Goal: Transaction & Acquisition: Purchase product/service

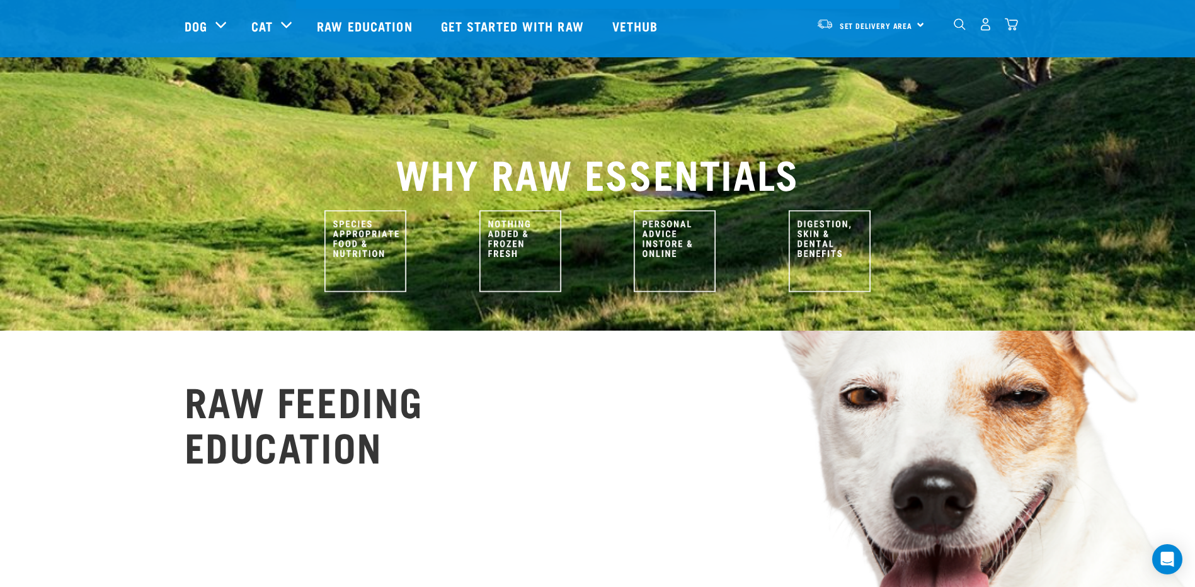
scroll to position [441, 0]
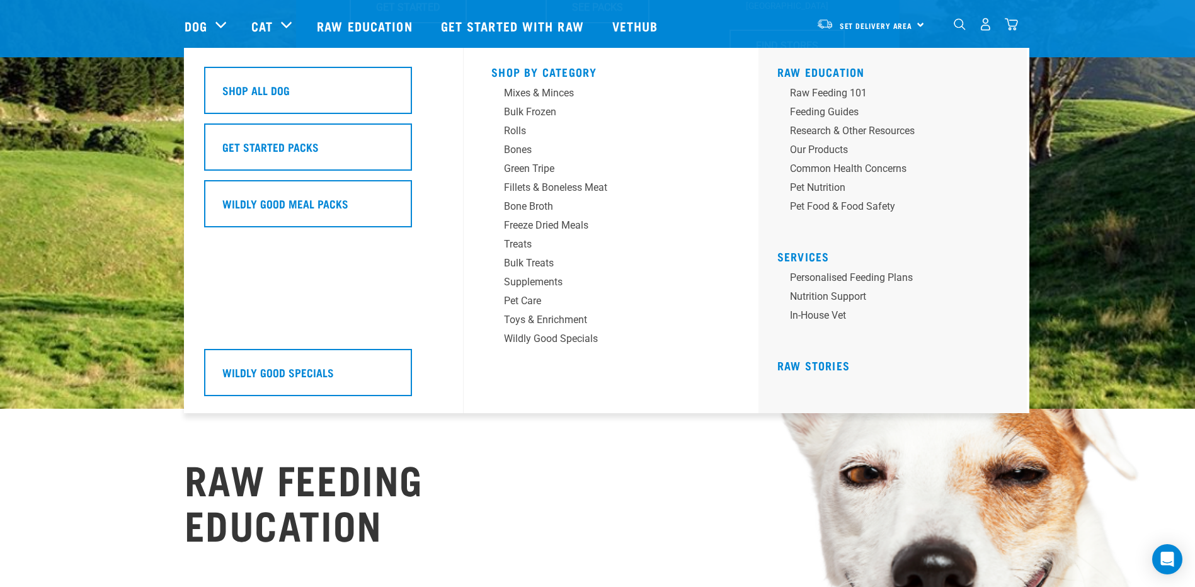
click at [217, 26] on div "Dog" at bounding box center [211, 26] width 54 height 50
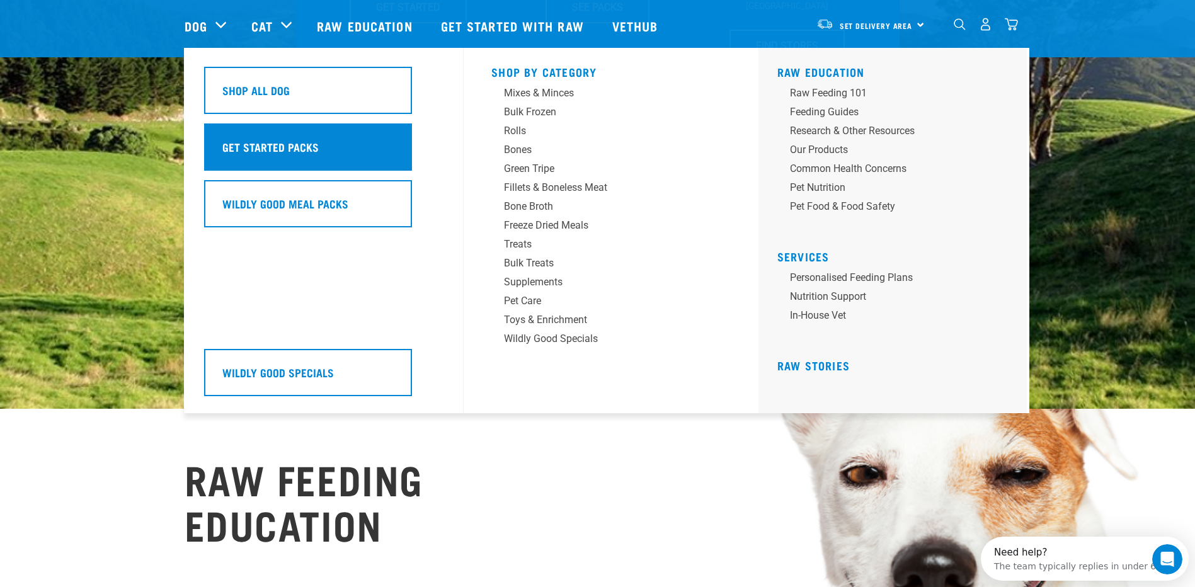
scroll to position [0, 0]
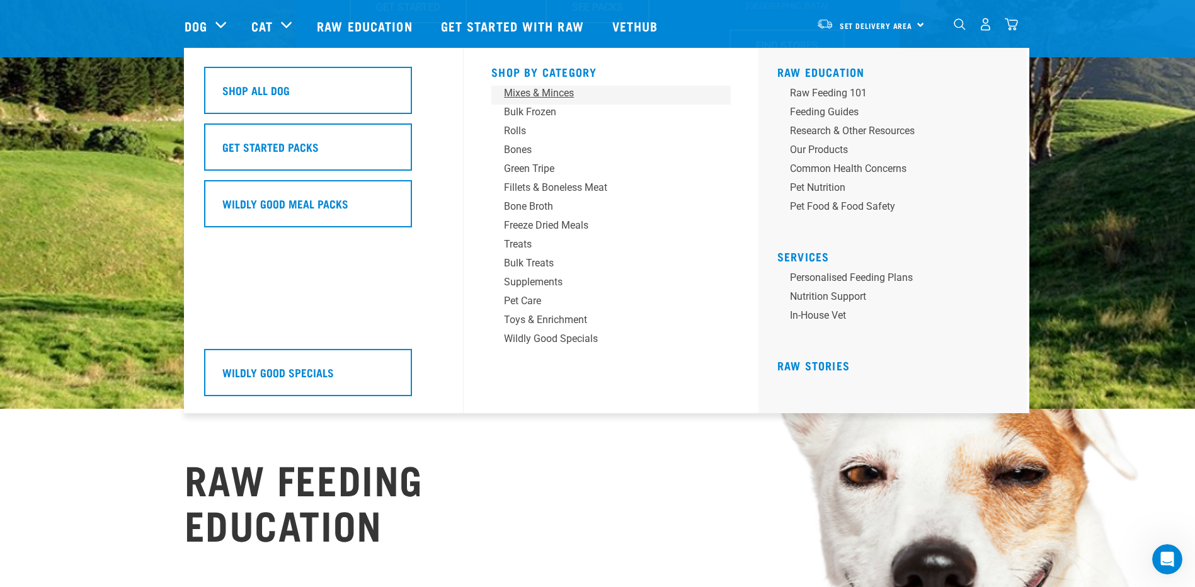
click at [559, 93] on div "Mixes & Minces" at bounding box center [602, 93] width 196 height 15
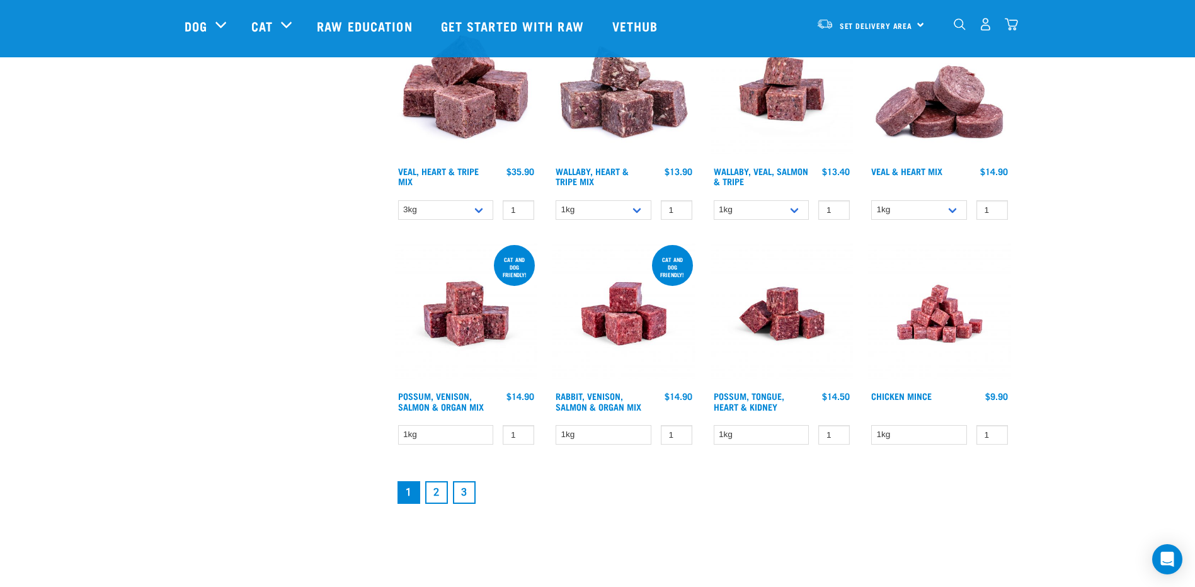
scroll to position [1448, 0]
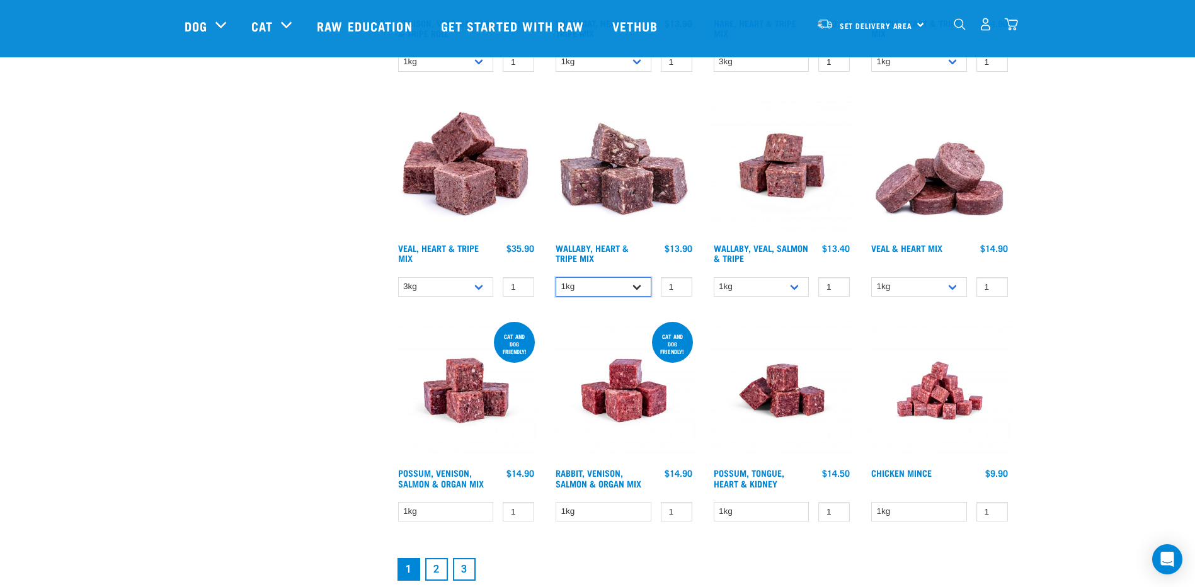
click at [630, 287] on select "1kg 3kg Bulk (10kg)" at bounding box center [603, 287] width 96 height 20
select select "776"
click at [555, 277] on select "1kg 3kg Bulk (10kg)" at bounding box center [603, 287] width 96 height 20
click at [947, 159] on img at bounding box center [939, 165] width 143 height 143
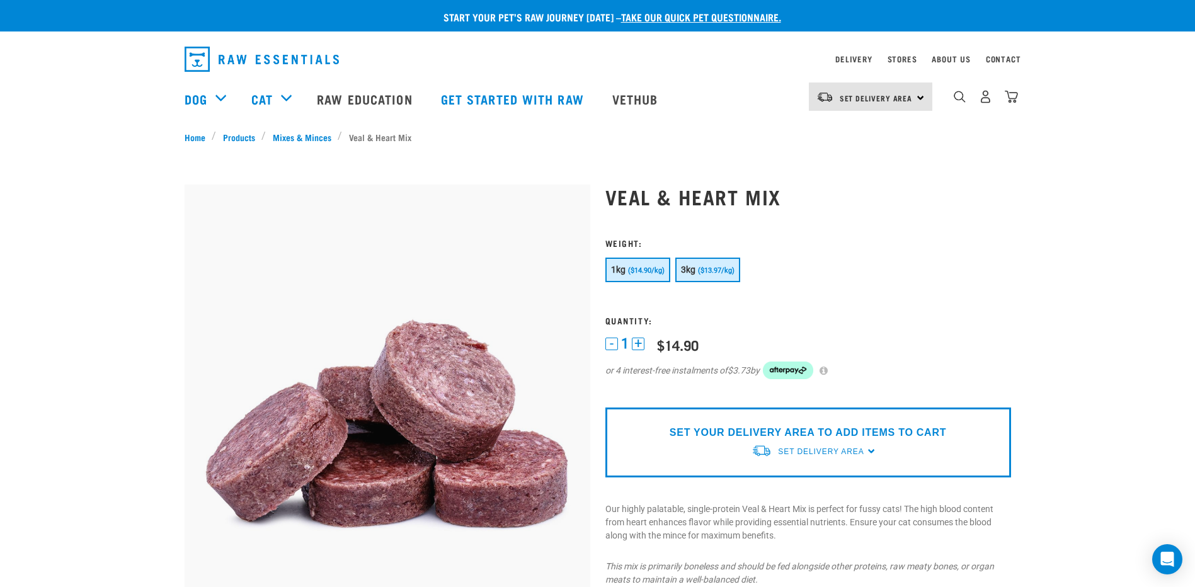
click at [726, 258] on button "3kg ($13.97/kg)" at bounding box center [707, 270] width 65 height 25
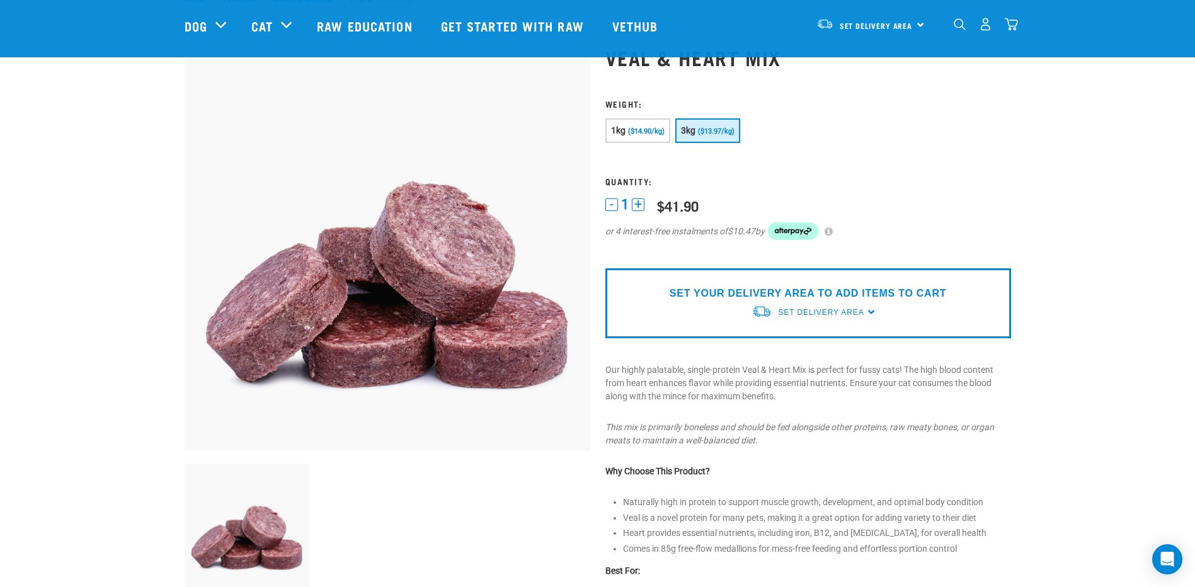
scroll to position [126, 0]
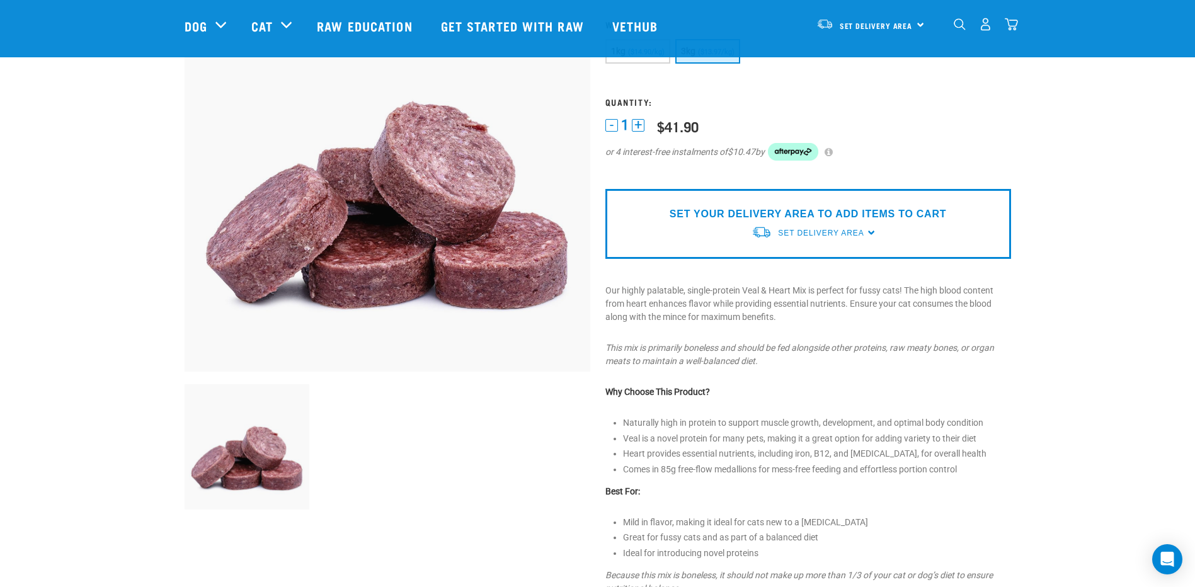
drag, startPoint x: 702, startPoint y: 129, endPoint x: 649, endPoint y: 127, distance: 52.9
click at [649, 127] on div "1 - 1 + 0 100 0 100 $14.90 $10.47 by" at bounding box center [808, 147] width 406 height 60
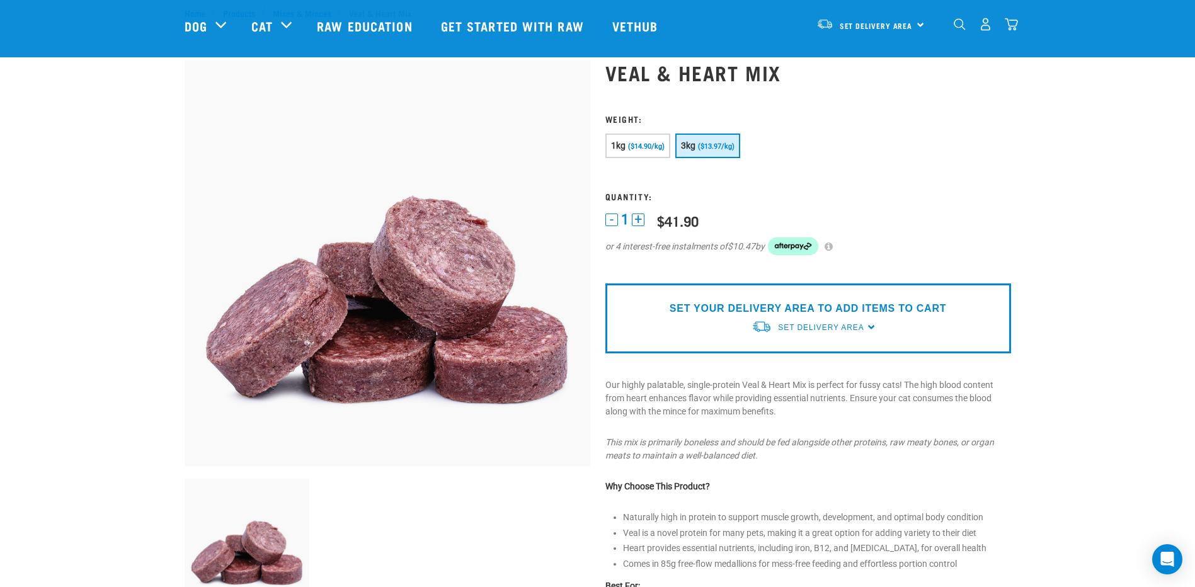
scroll to position [0, 0]
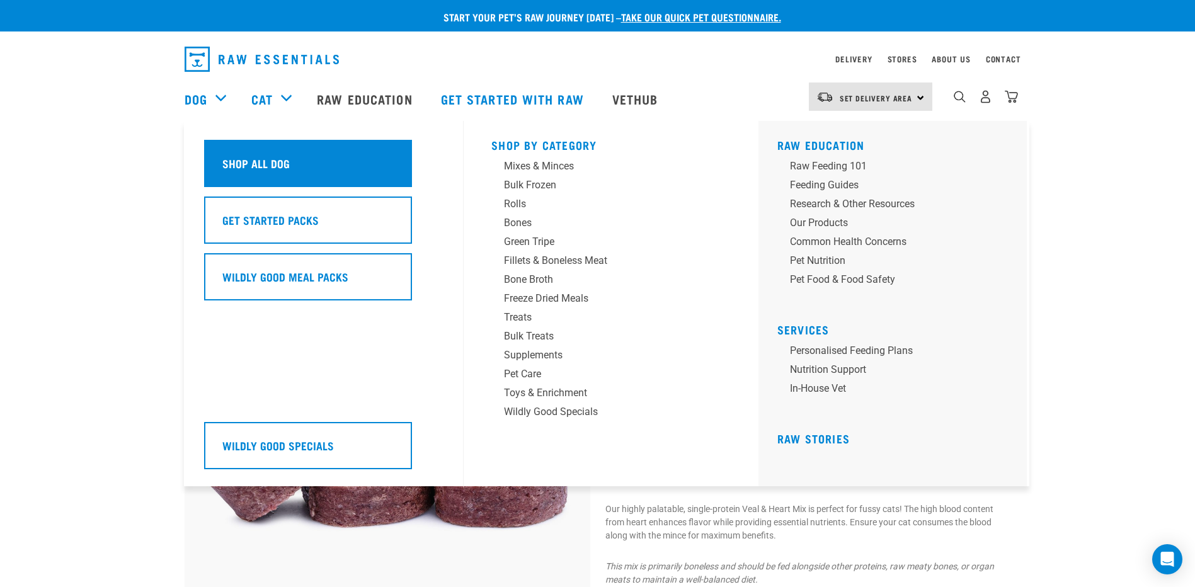
click at [283, 174] on div "Shop All Dog" at bounding box center [308, 163] width 208 height 47
